Goal: Transaction & Acquisition: Purchase product/service

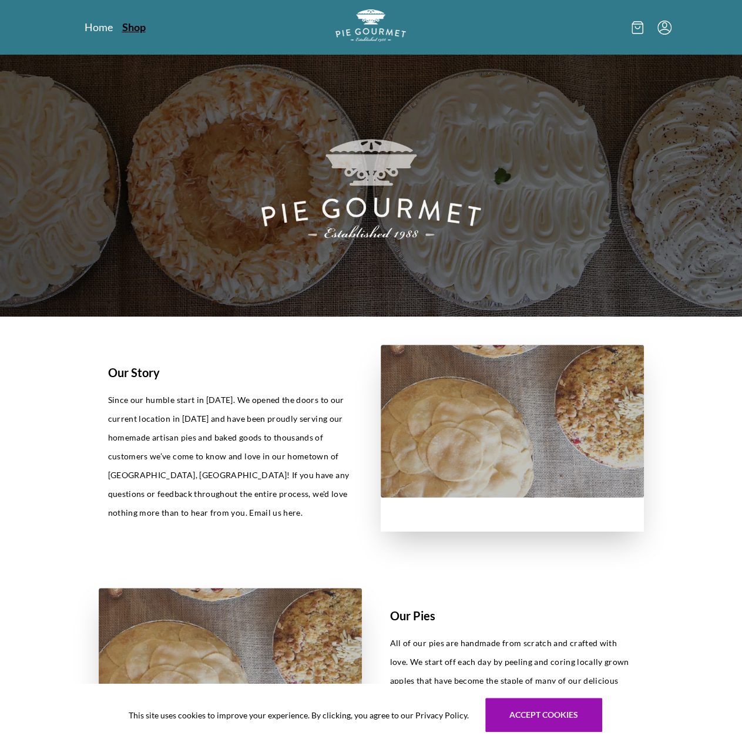
click at [135, 21] on link "Shop" at bounding box center [133, 27] width 23 height 14
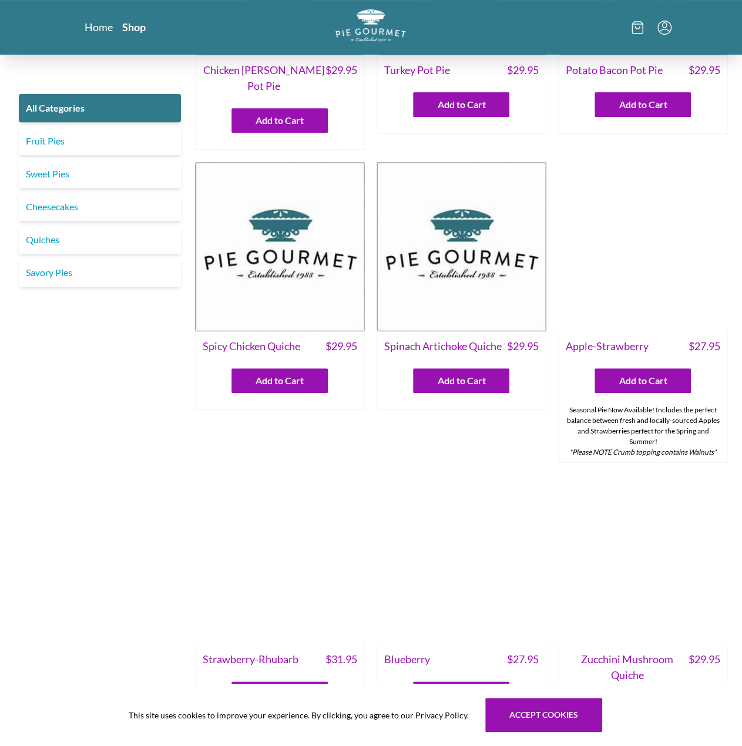
scroll to position [235, 0]
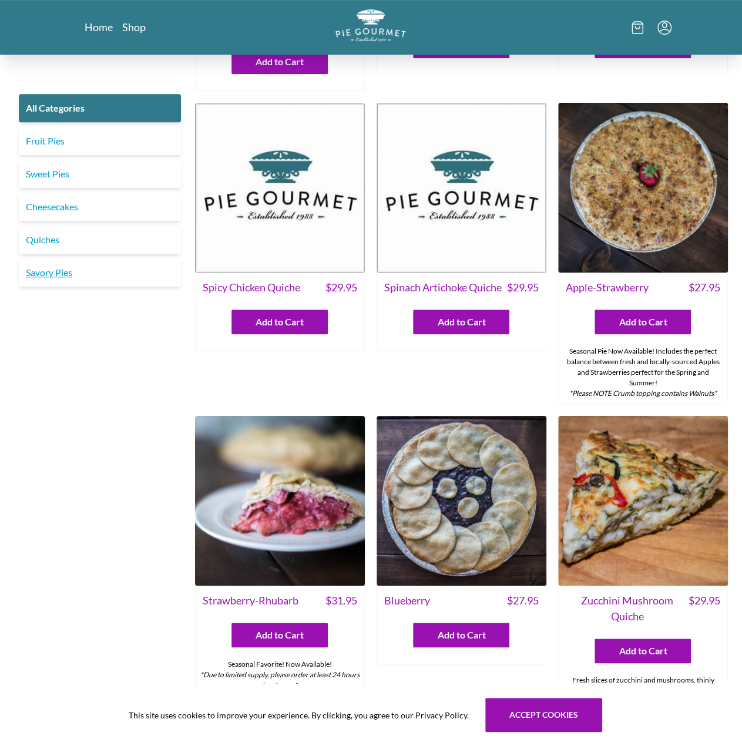
click at [63, 275] on link "Savory Pies" at bounding box center [100, 272] width 162 height 28
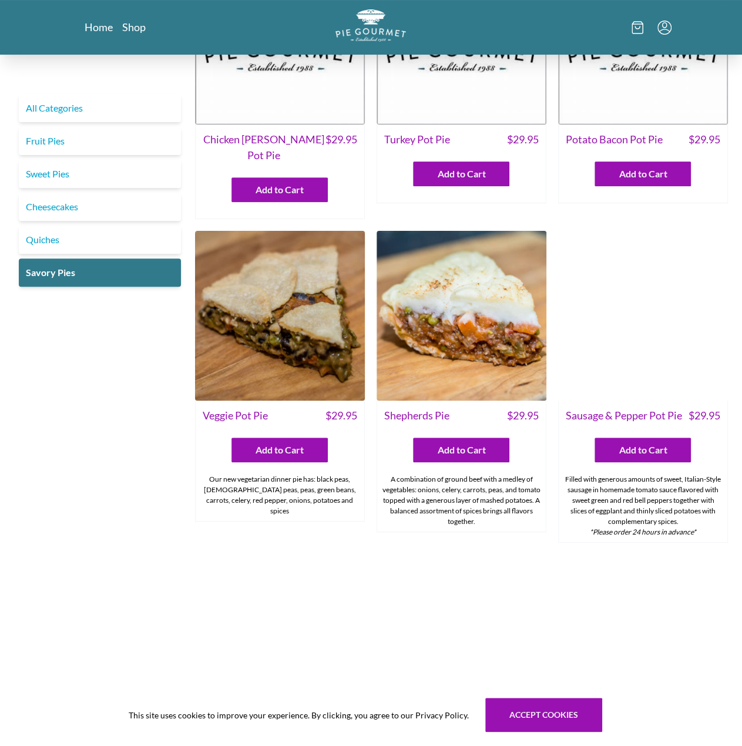
scroll to position [176, 0]
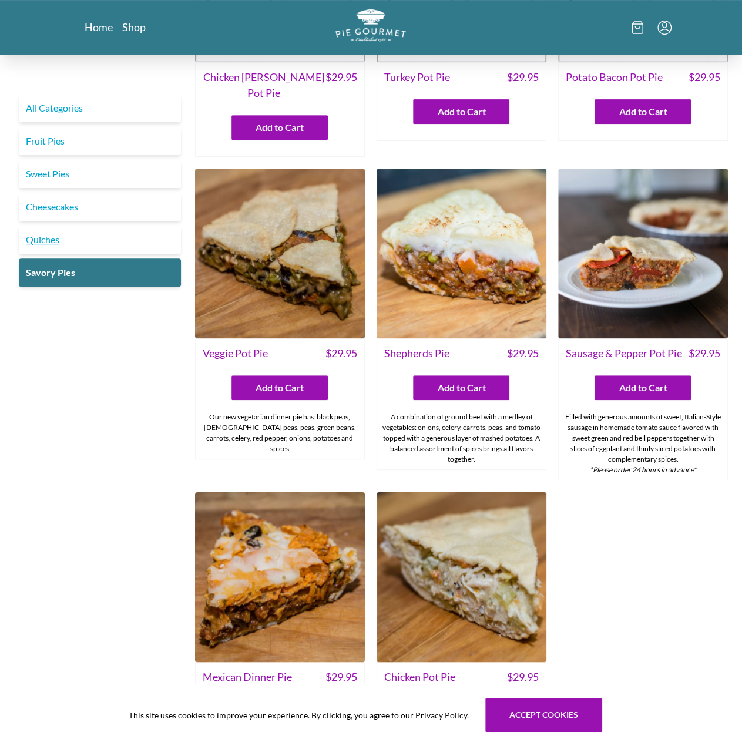
click at [58, 240] on link "Quiches" at bounding box center [100, 240] width 162 height 28
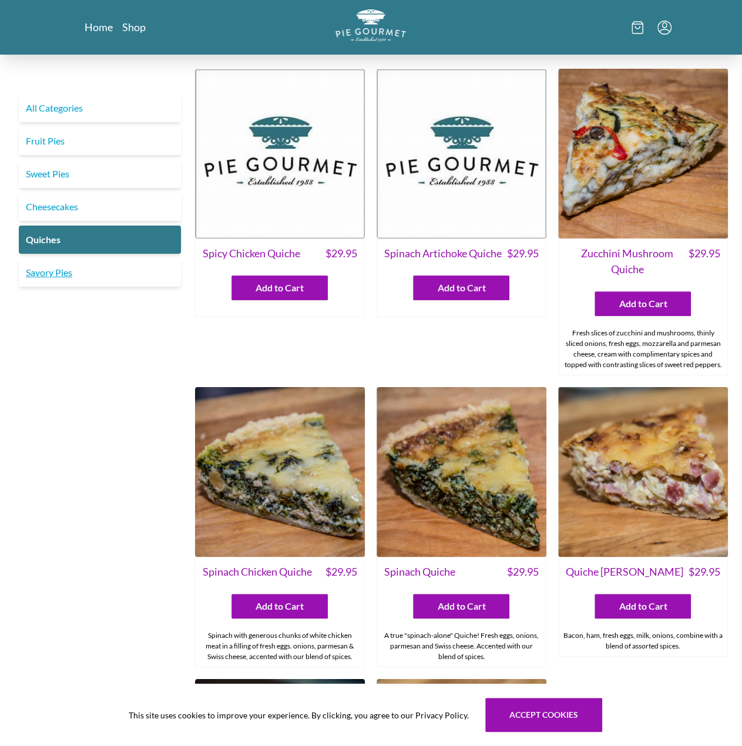
click at [69, 268] on link "Savory Pies" at bounding box center [100, 272] width 162 height 28
